Goal: Task Accomplishment & Management: Complete application form

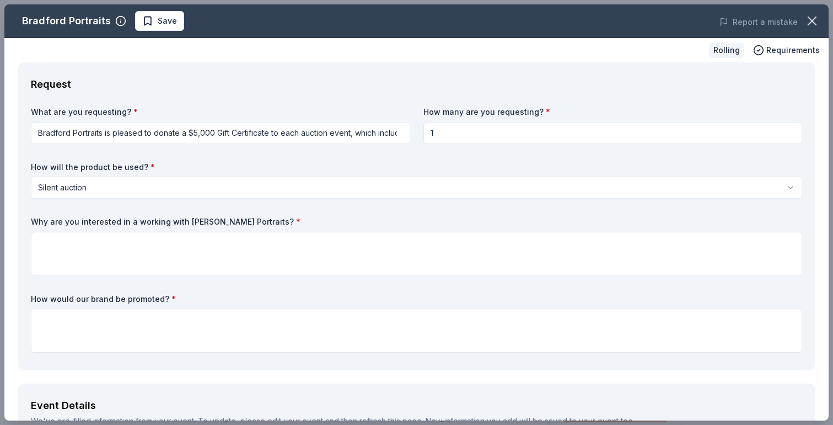
click at [275, 90] on div "Request" at bounding box center [417, 85] width 772 height 18
click at [205, 137] on html "Viz-Ability Plus trial ends on 2AM, 10/1 Earn Rewards Rolling Share Bradford Po…" at bounding box center [416, 212] width 833 height 425
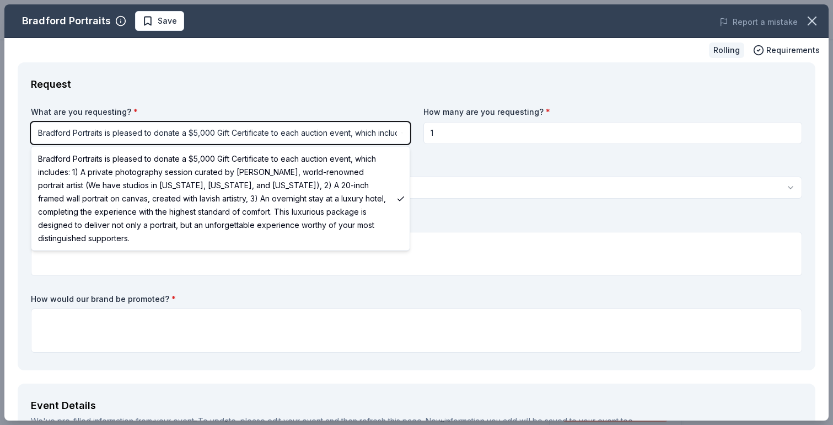
click at [434, 81] on html "Viz-Ability Plus trial ends on 2AM, 10/1 Earn Rewards Rolling Share Bradford Po…" at bounding box center [416, 212] width 833 height 425
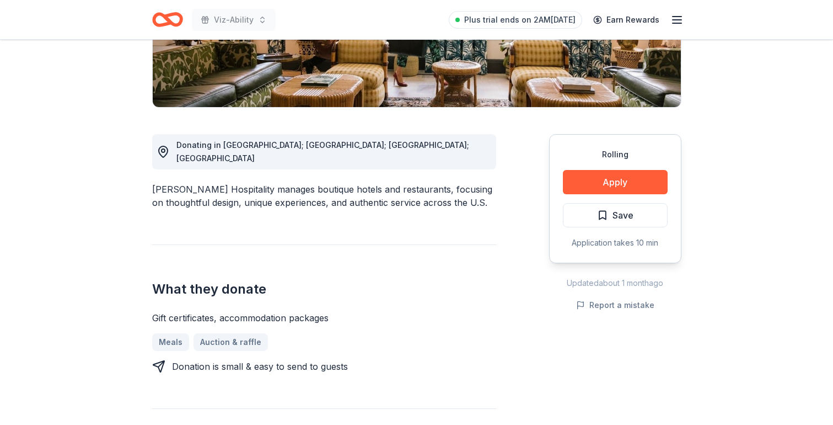
scroll to position [261, 0]
